Goal: Obtain resource: Obtain resource

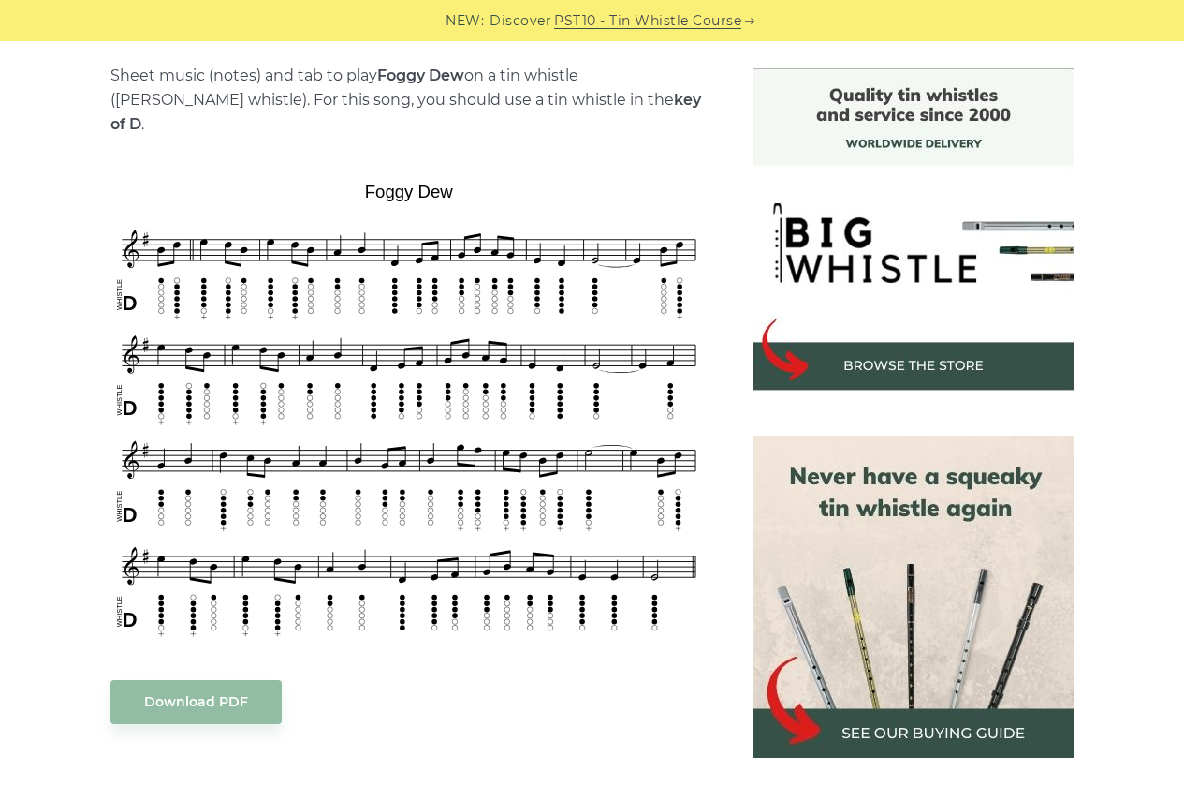
scroll to position [655, 0]
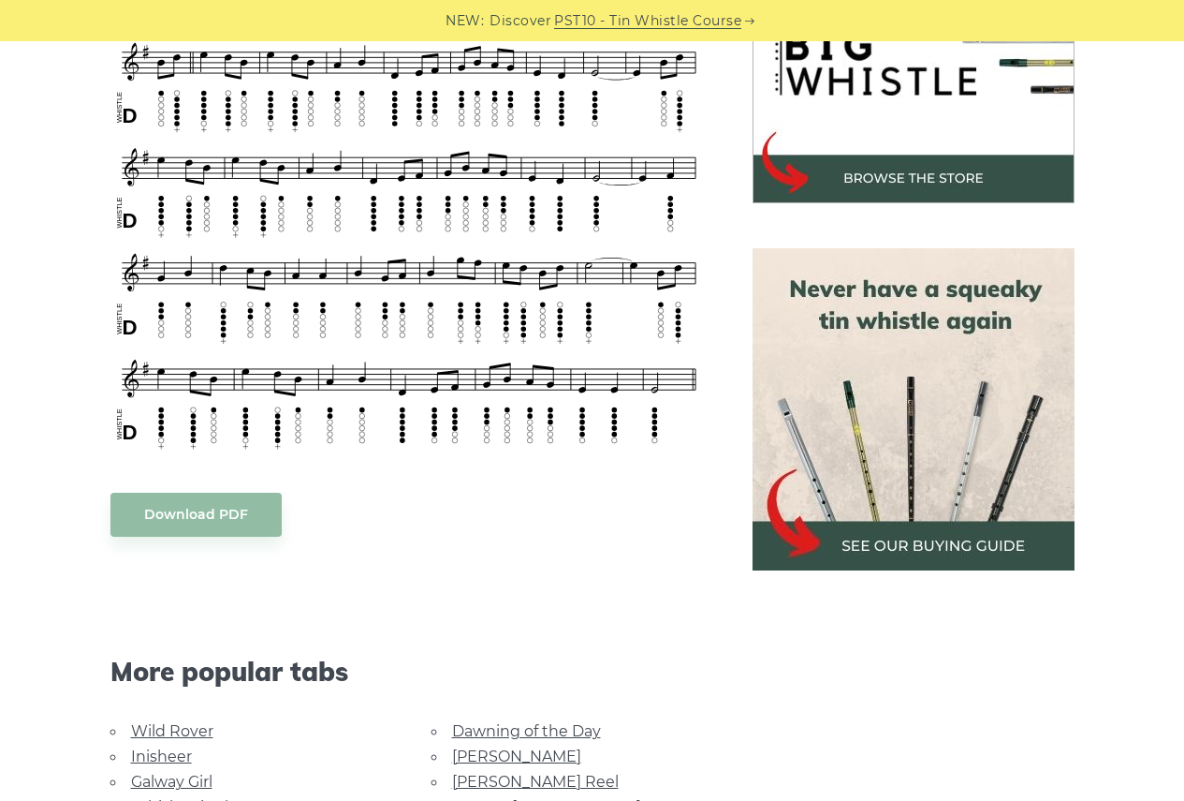
click at [209, 493] on body "NEW: Discover PST10 - Tin Whistle Course Lessons Fingering Charts Tabs & Notes …" at bounding box center [592, 797] width 1184 height 2904
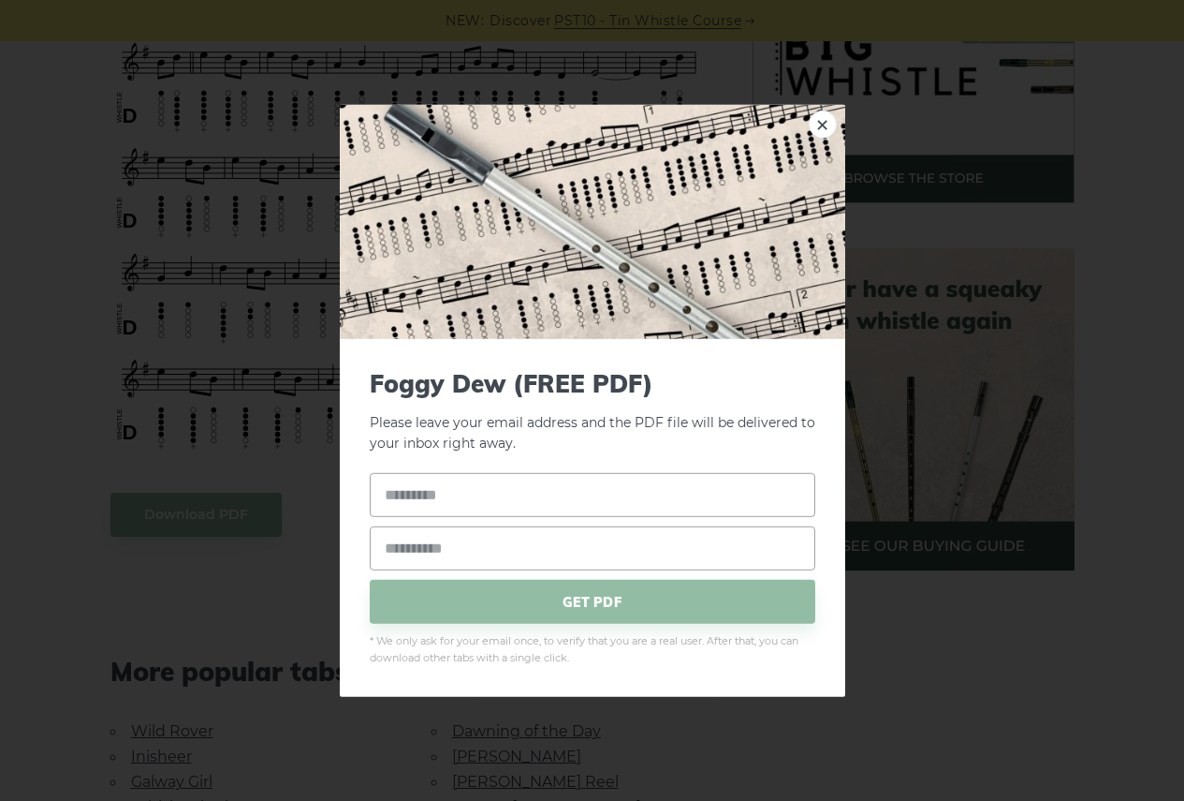
click at [259, 575] on div "× Foggy Dew (FREE PDF) Please leave your email address and the PDF file will be…" at bounding box center [592, 400] width 1184 height 801
click at [824, 121] on link "×" at bounding box center [823, 124] width 28 height 28
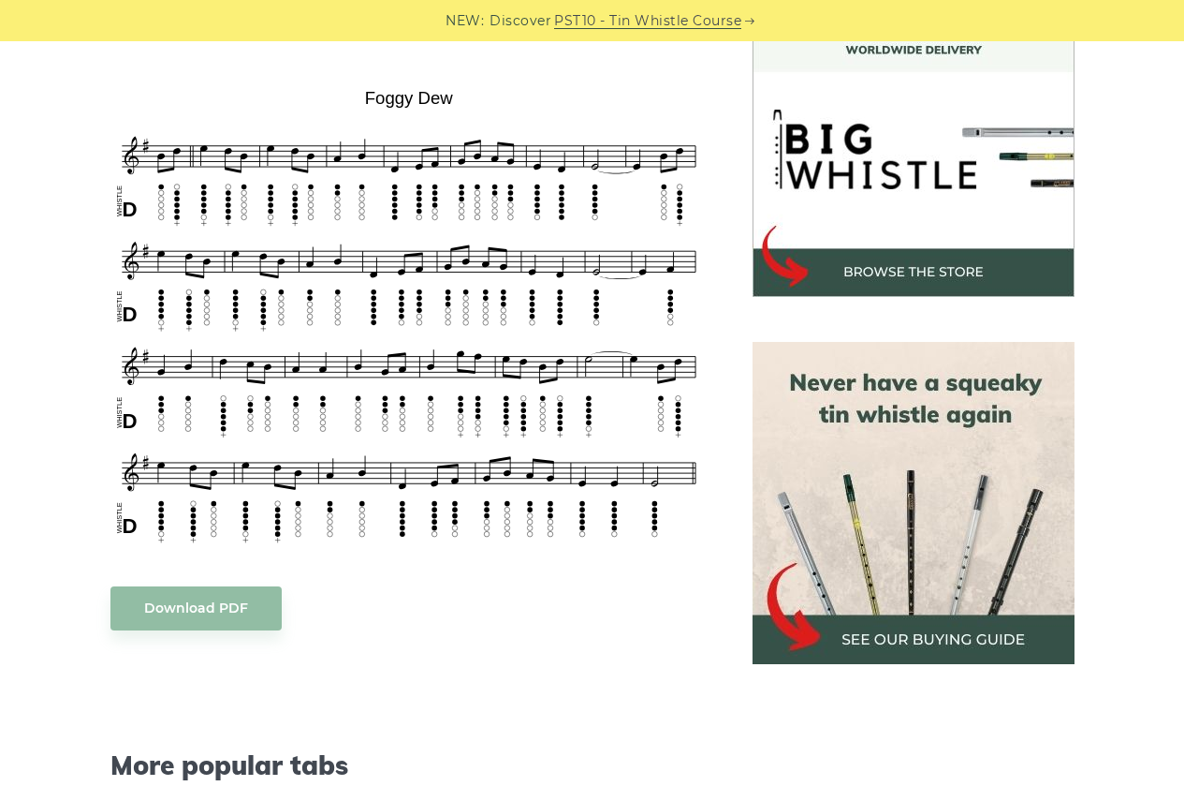
scroll to position [468, 0]
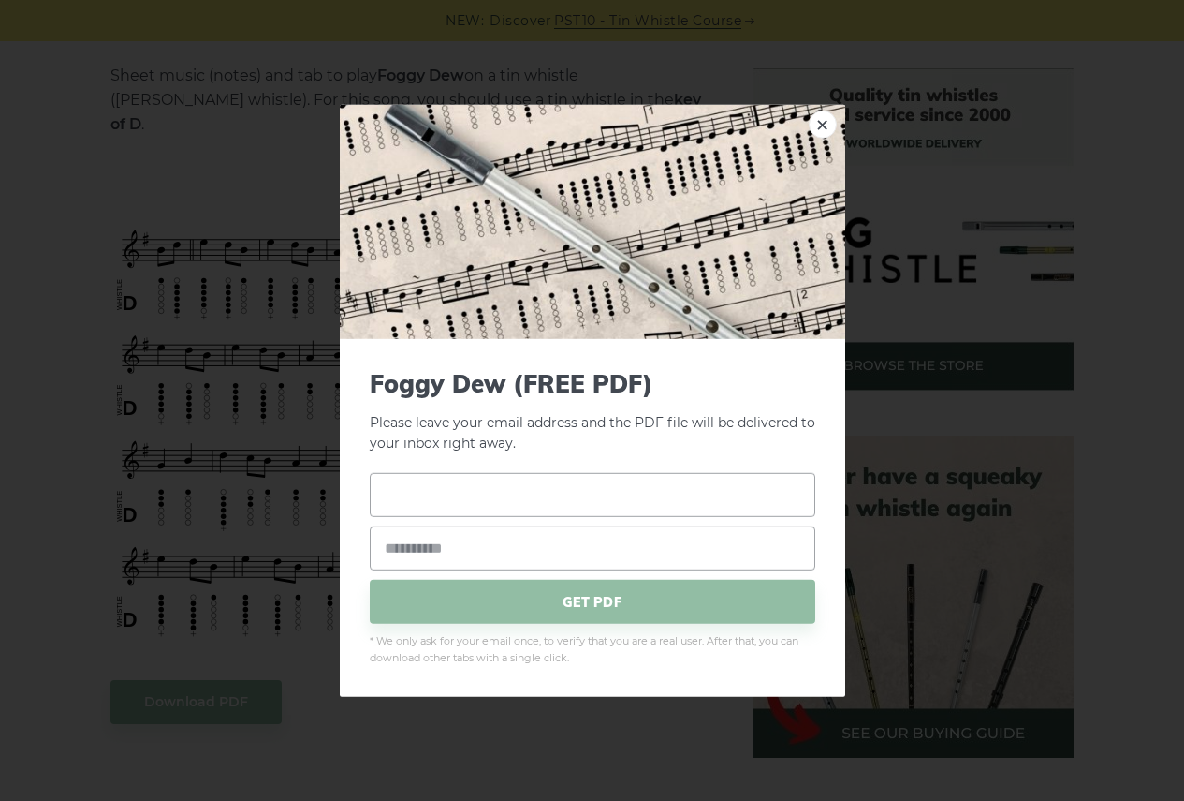
click at [506, 487] on input "text" at bounding box center [593, 495] width 446 height 44
type input "*"
type input "*******"
click at [420, 562] on input "email" at bounding box center [593, 548] width 446 height 44
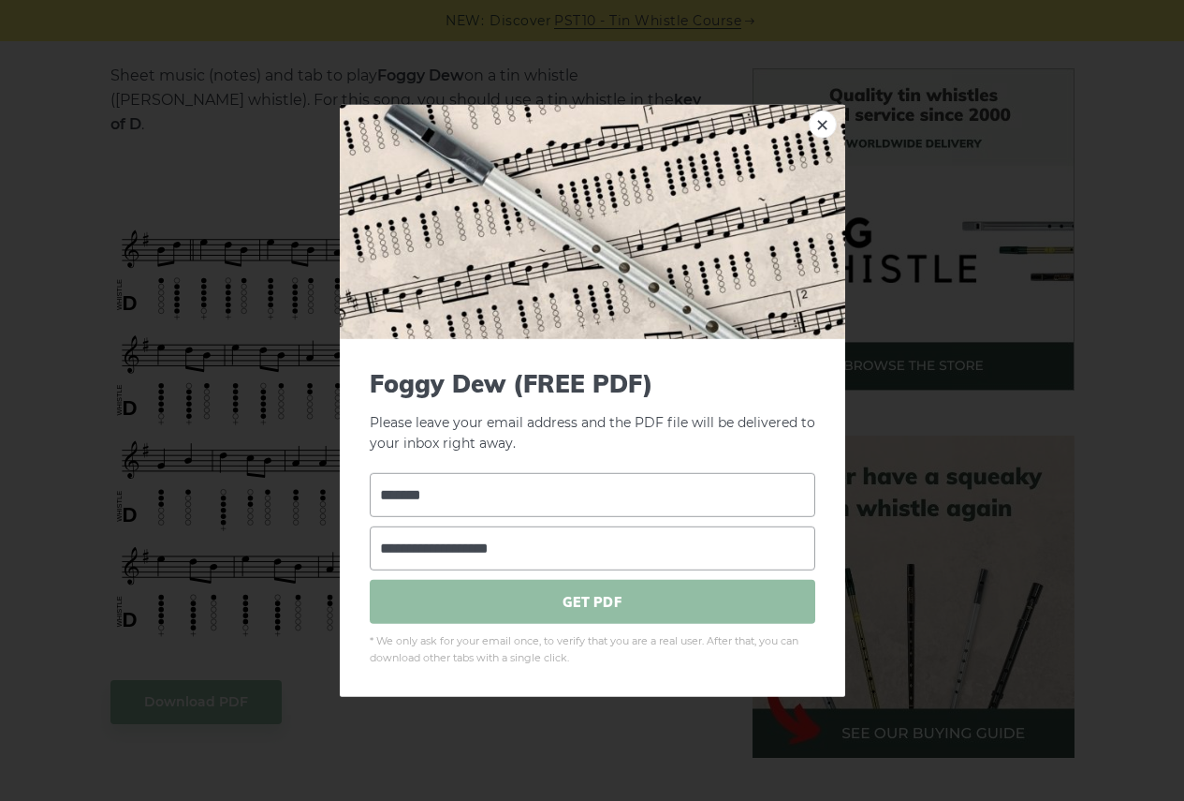
type input "**********"
click at [602, 607] on span "GET PDF" at bounding box center [593, 602] width 446 height 44
click at [820, 125] on link "×" at bounding box center [823, 124] width 28 height 28
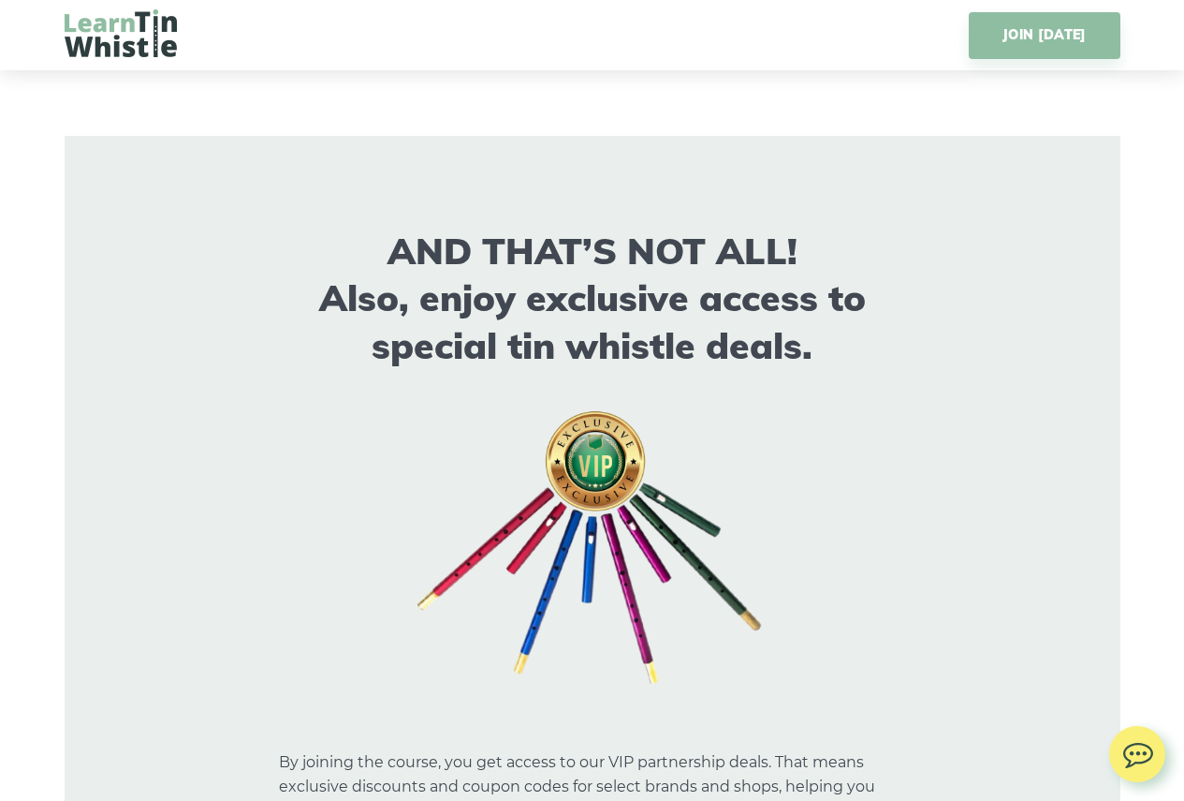
scroll to position [10674, 0]
